Goal: Navigation & Orientation: Find specific page/section

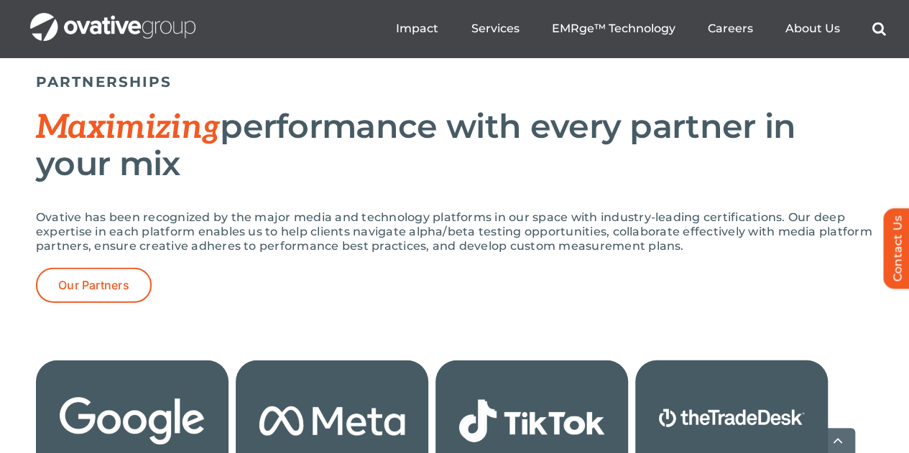
scroll to position [1581, 0]
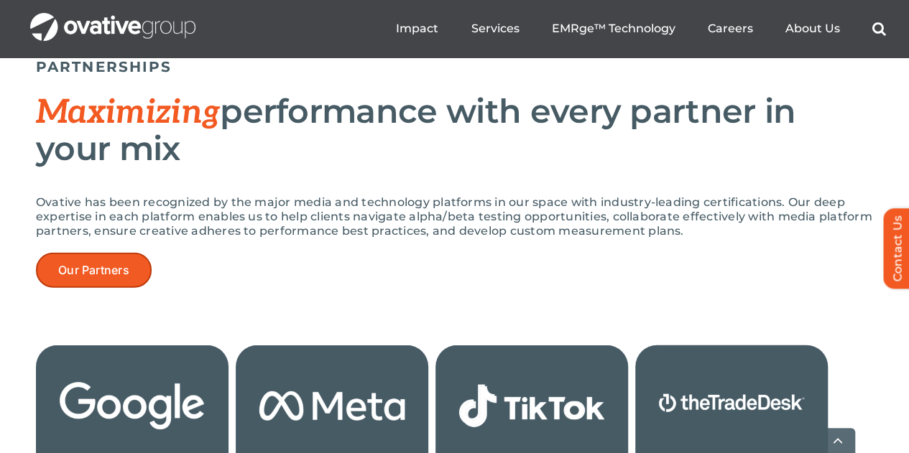
click at [98, 264] on span "Our Partners" at bounding box center [93, 271] width 71 height 14
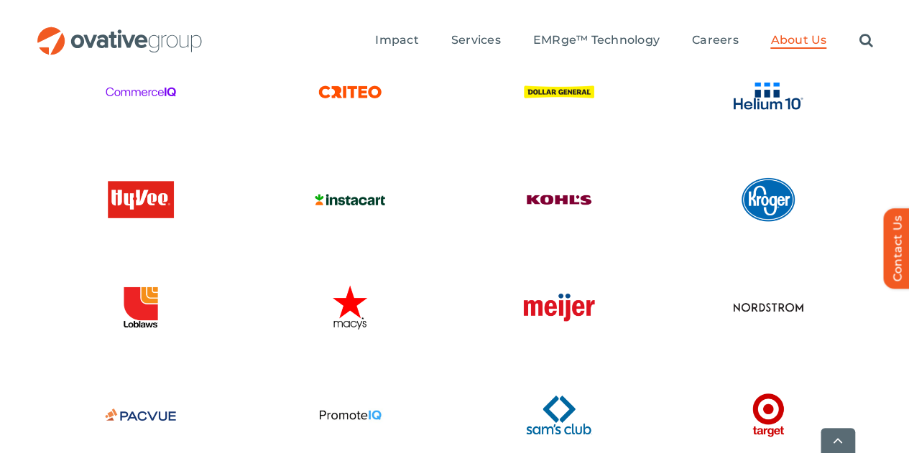
scroll to position [3233, 0]
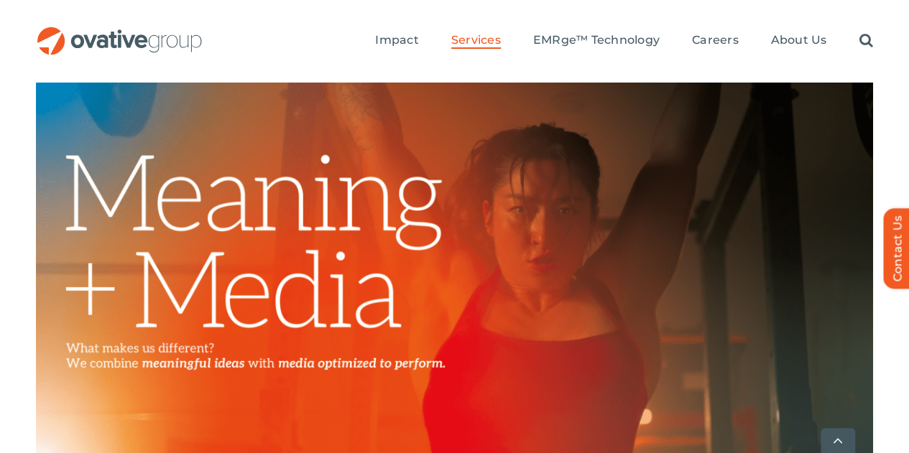
scroll to position [575, 0]
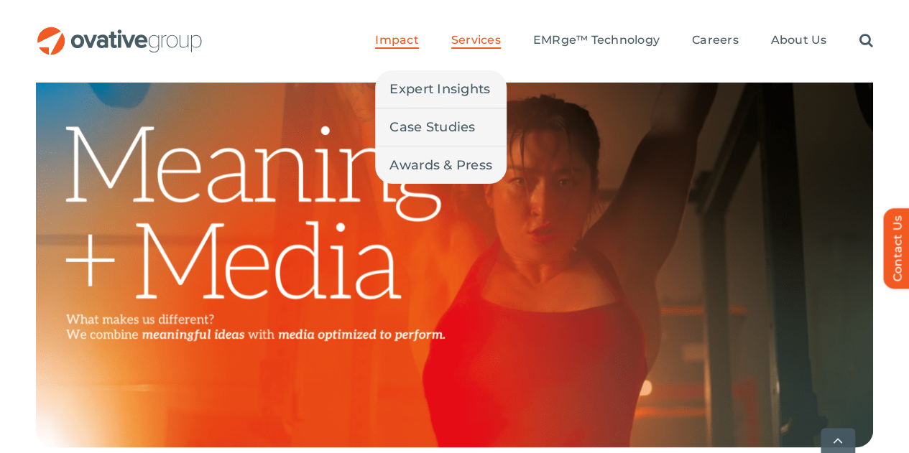
click at [406, 33] on link "Impact" at bounding box center [396, 41] width 43 height 16
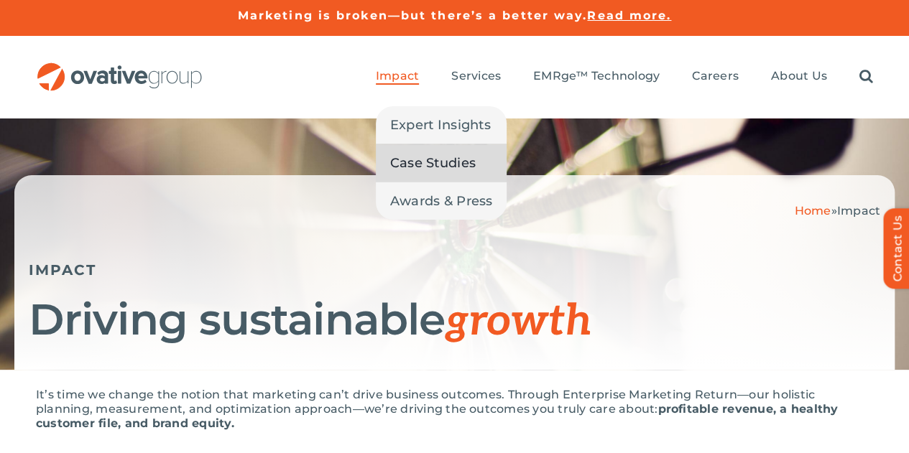
click at [415, 153] on span "Case Studies" at bounding box center [432, 163] width 85 height 20
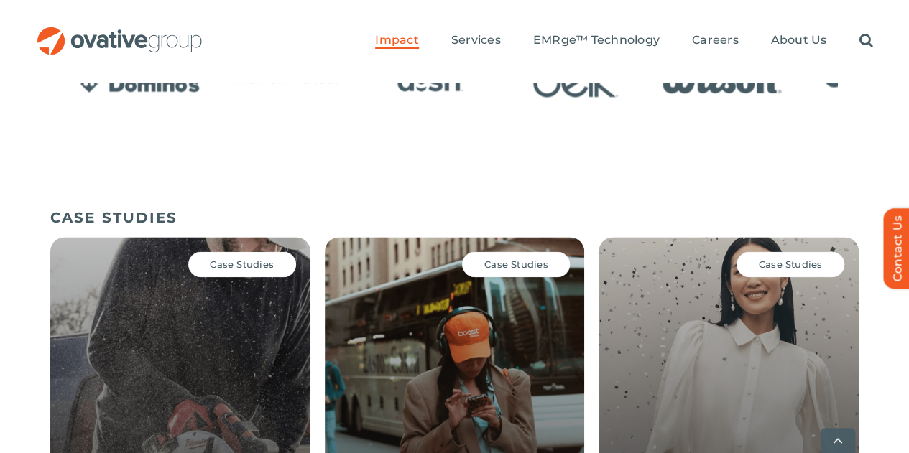
scroll to position [1019, 0]
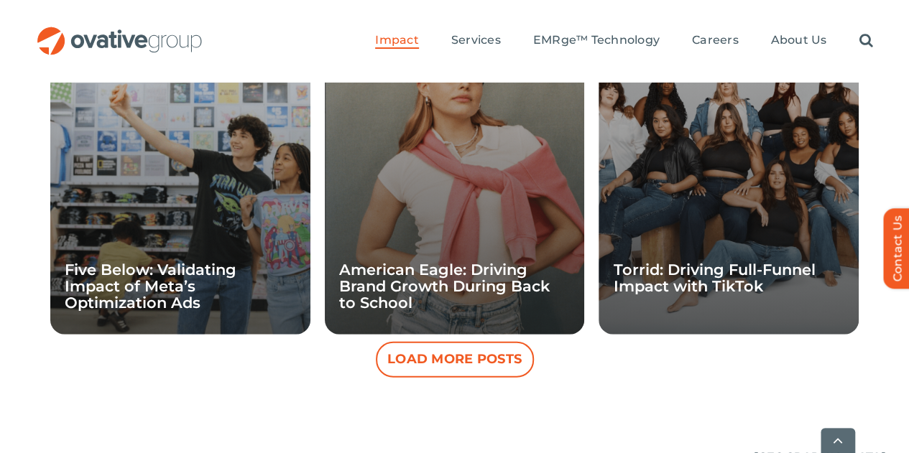
scroll to position [1594, 0]
